Goal: Transaction & Acquisition: Purchase product/service

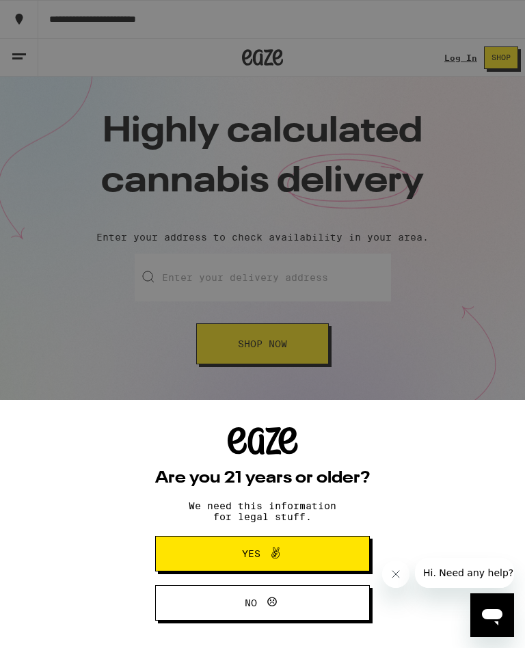
click at [301, 558] on span "Yes" at bounding box center [263, 554] width 104 height 18
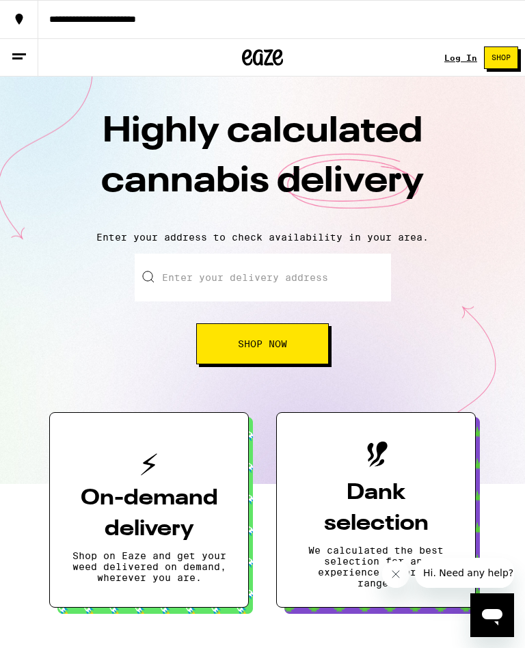
click at [304, 270] on input "Enter your delivery address" at bounding box center [263, 278] width 256 height 48
click at [303, 273] on input "[STREET_ADDRESS]" at bounding box center [263, 278] width 256 height 48
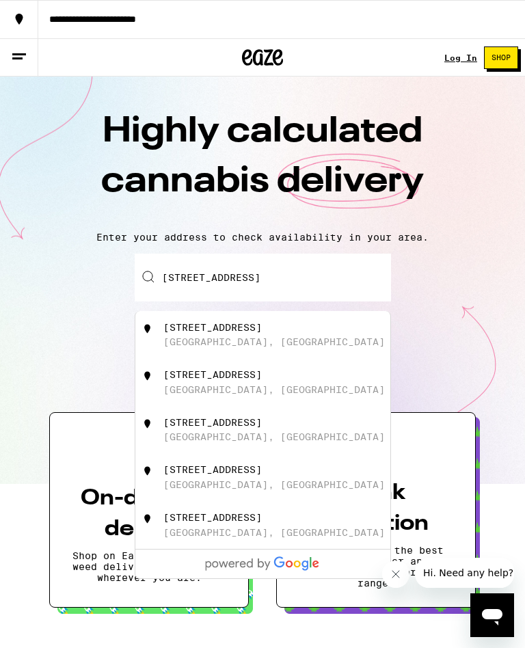
click at [228, 343] on div "[GEOGRAPHIC_DATA], [GEOGRAPHIC_DATA]" at bounding box center [274, 341] width 222 height 11
type input "[STREET_ADDRESS]"
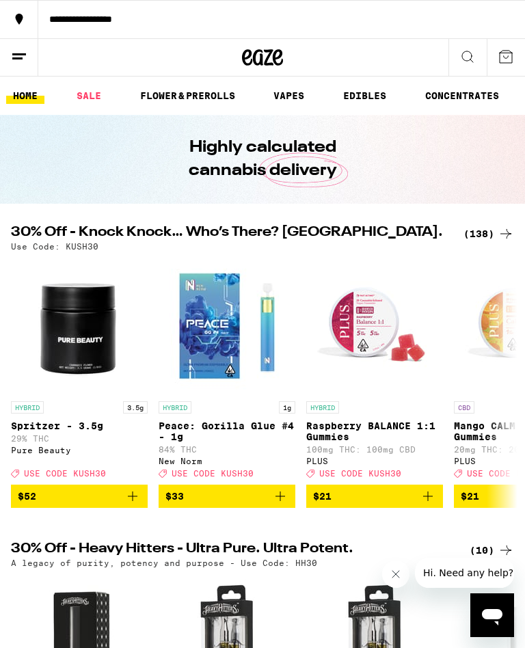
click at [486, 233] on div "(138)" at bounding box center [489, 234] width 51 height 16
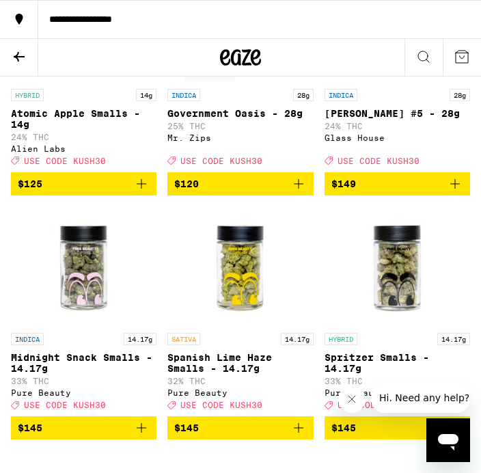
scroll to position [10981, 0]
